Goal: Task Accomplishment & Management: Manage account settings

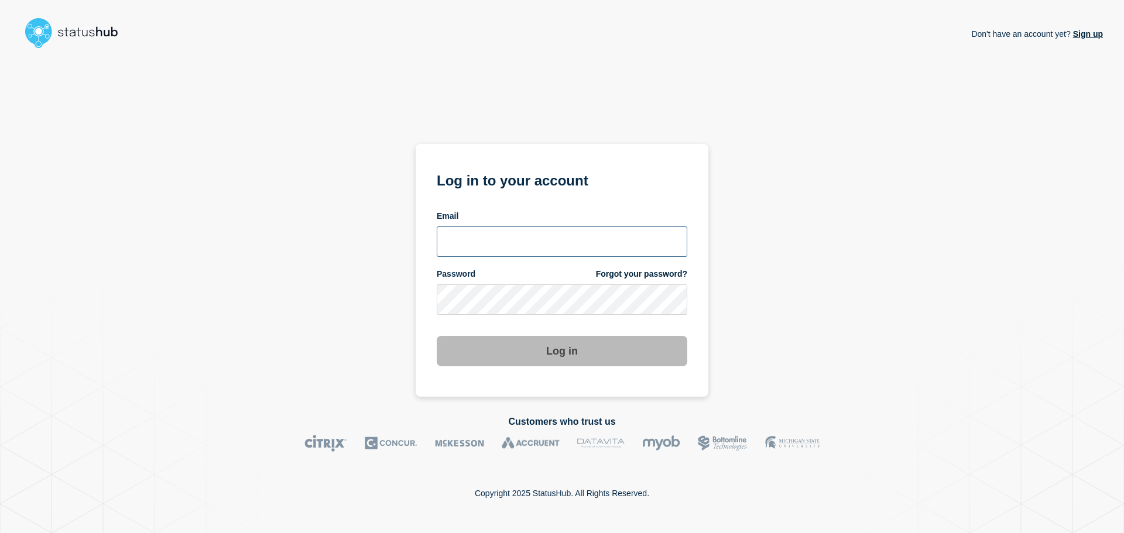
type input "jcoking@digitalfleet.com"
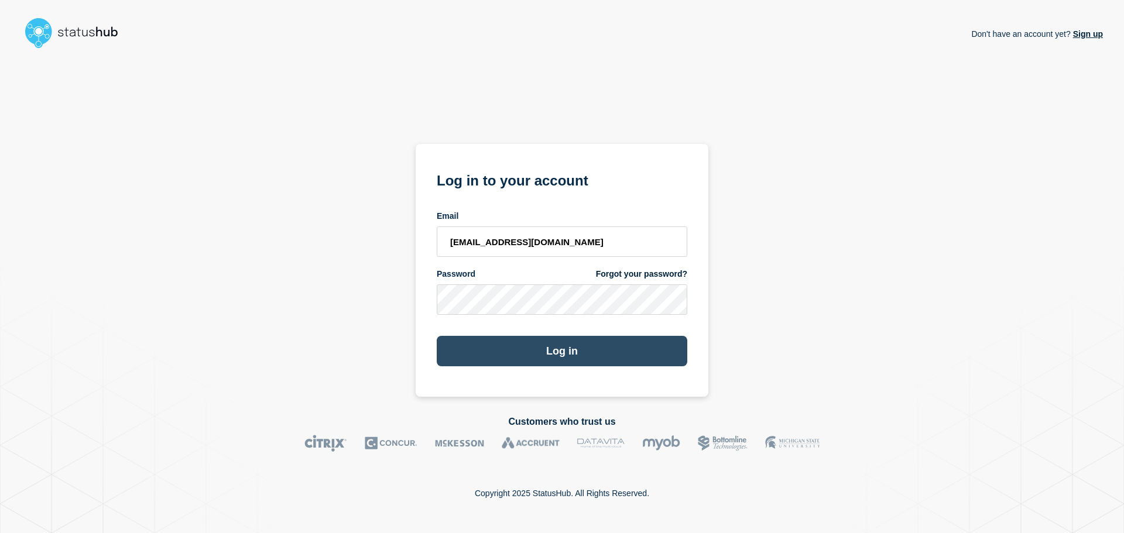
click at [458, 342] on button "Log in" at bounding box center [562, 351] width 251 height 30
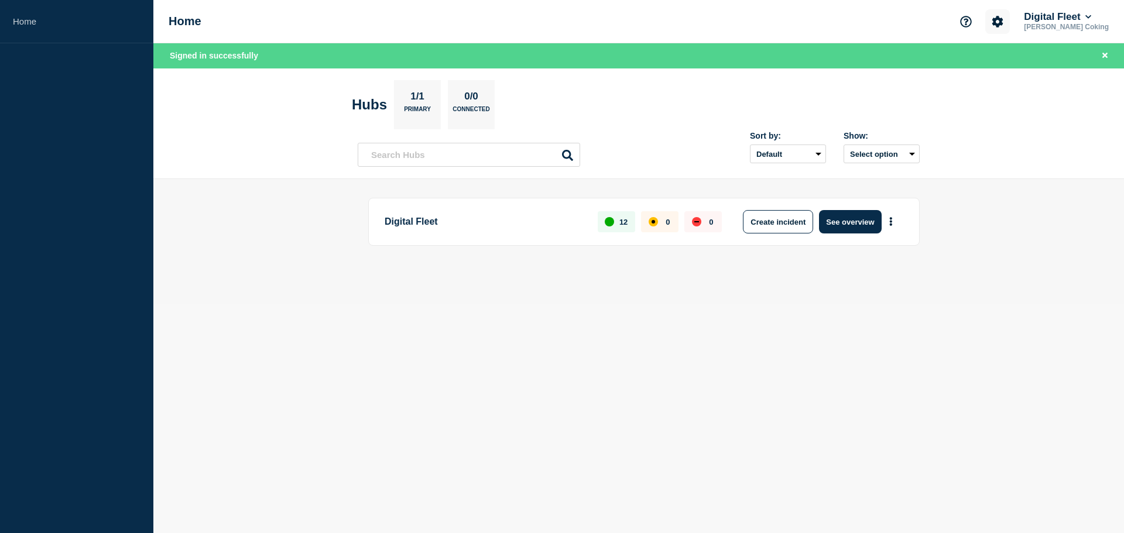
click at [1003, 19] on icon "Account settings" at bounding box center [997, 21] width 11 height 11
click at [1000, 95] on link "Billing" at bounding box center [994, 99] width 23 height 10
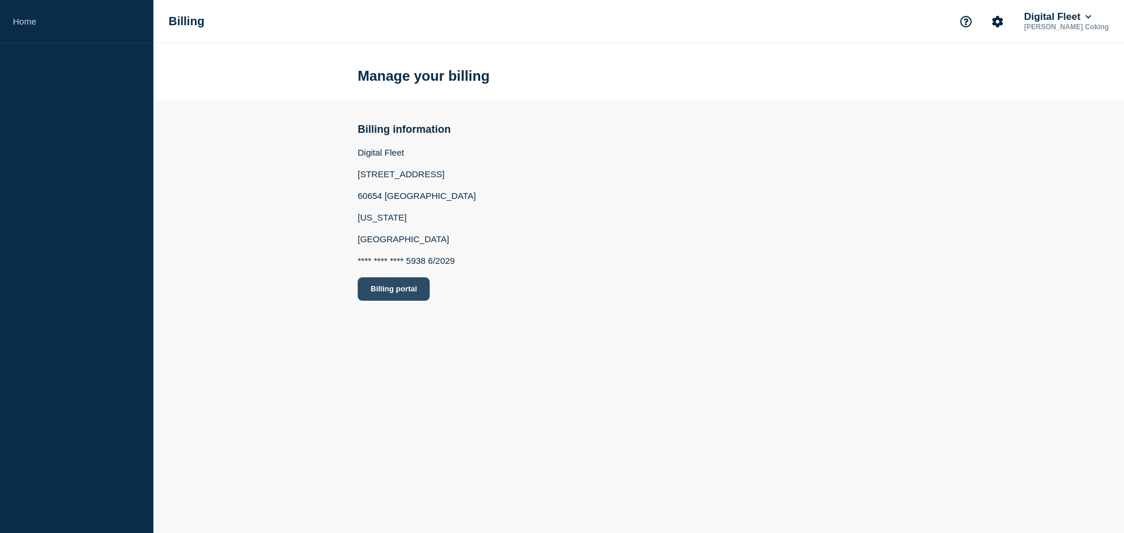
click at [377, 286] on button "Billing portal" at bounding box center [394, 288] width 72 height 23
click at [17, 16] on link "Home" at bounding box center [76, 21] width 153 height 43
